Goal: Information Seeking & Learning: Learn about a topic

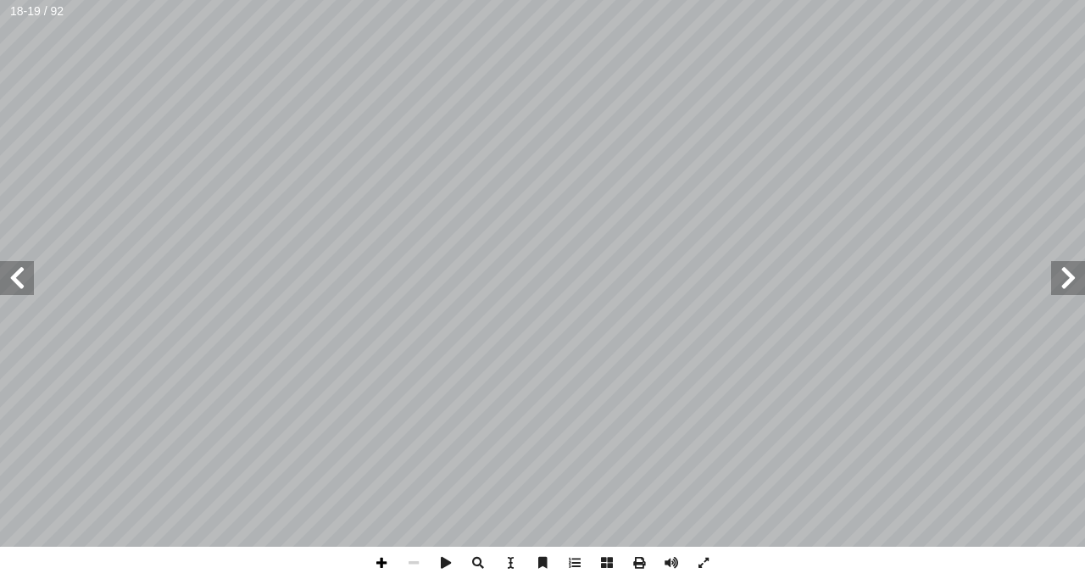
click at [382, 560] on span at bounding box center [381, 563] width 32 height 32
click at [412, 560] on span at bounding box center [414, 563] width 32 height 32
click at [380, 566] on span at bounding box center [381, 563] width 32 height 32
click at [411, 560] on span at bounding box center [414, 563] width 32 height 32
click at [382, 565] on div "١٤ ت: ْ م َّ ل َ ع َ ن� ت أ ا ، ِ ، و� لبحار ِ لمحيطات في � ُ ل ّ ذي يتمث ّ �ل …" at bounding box center [542, 289] width 1085 height 579
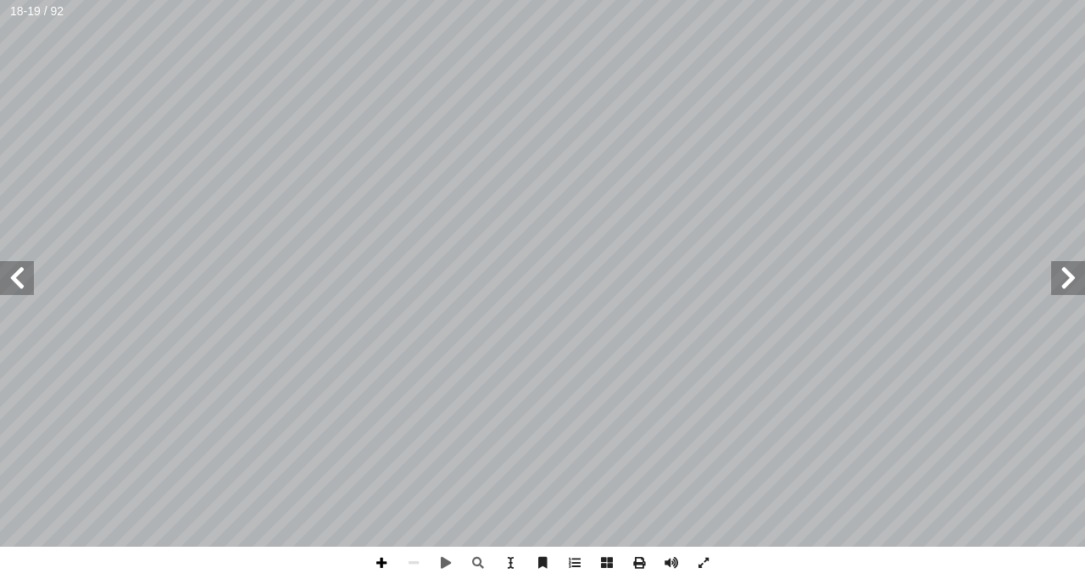
click at [382, 565] on span at bounding box center [381, 563] width 32 height 32
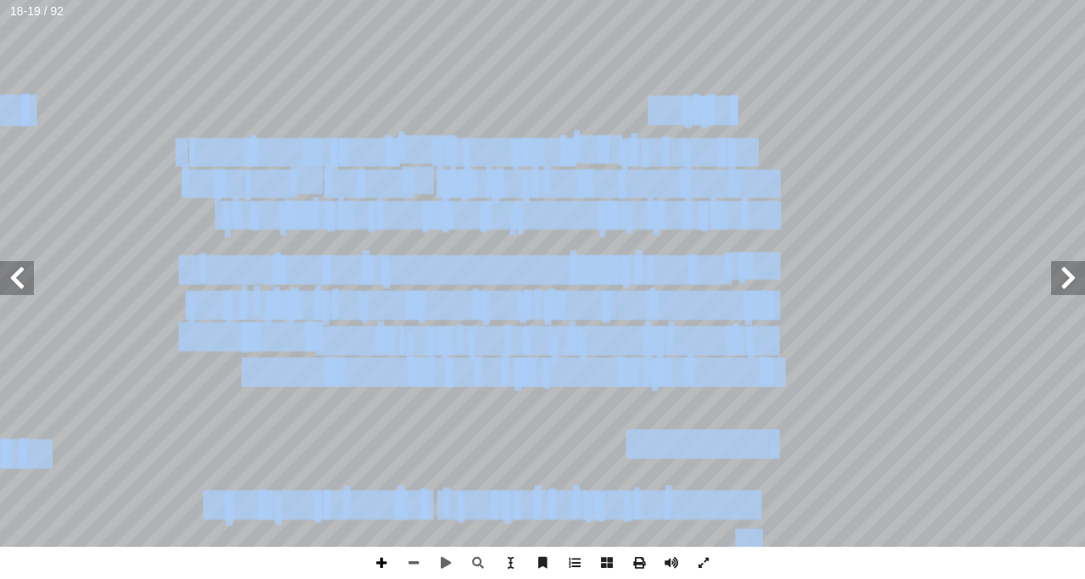
click at [381, 561] on div "١٤ ت: ْ م َّ ل َ ع َ ن� ت أ ا ، ِ ، و� لبحار ِ لمحيطات في � ُ ل ّ ذي يتمث ّ �ل …" at bounding box center [542, 289] width 1085 height 579
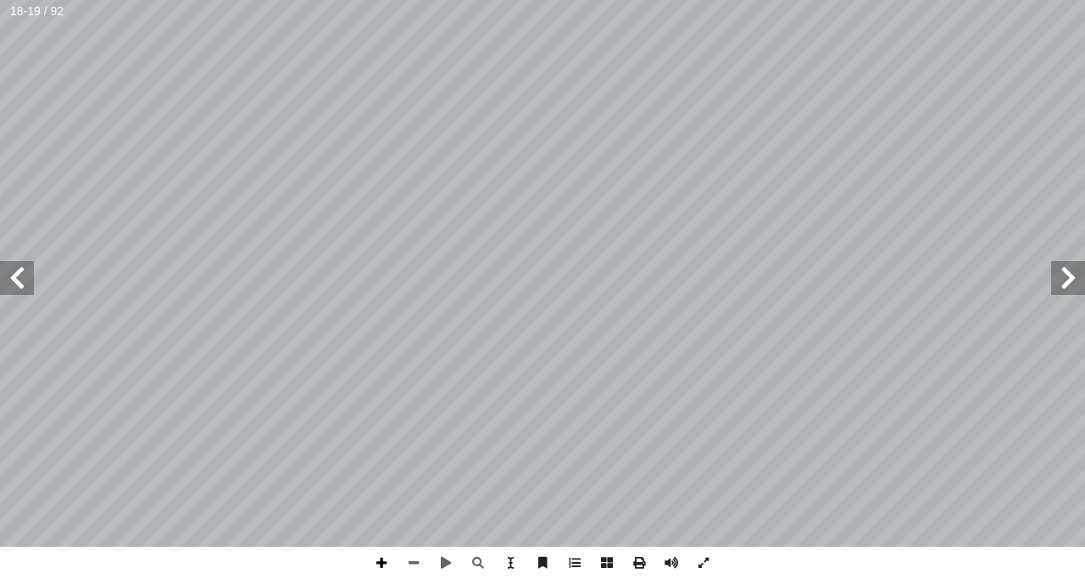
click at [381, 561] on span at bounding box center [381, 563] width 32 height 32
click at [411, 564] on span at bounding box center [414, 563] width 32 height 32
click at [382, 560] on span at bounding box center [381, 563] width 32 height 32
